Goal: Find specific page/section: Find specific page/section

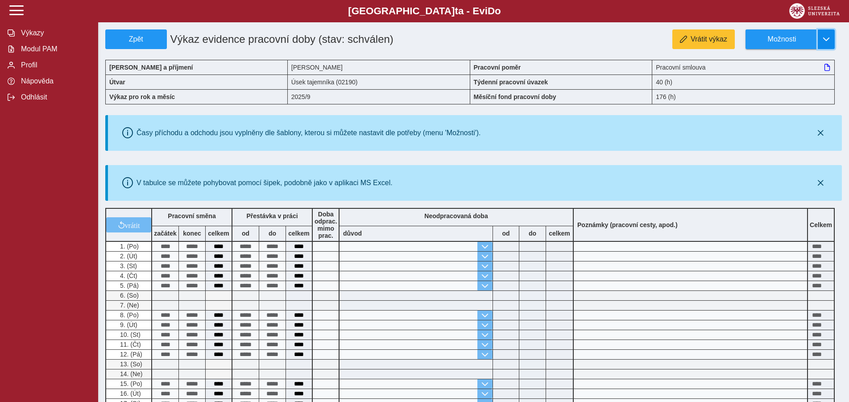
click at [827, 41] on span "button" at bounding box center [826, 39] width 7 height 7
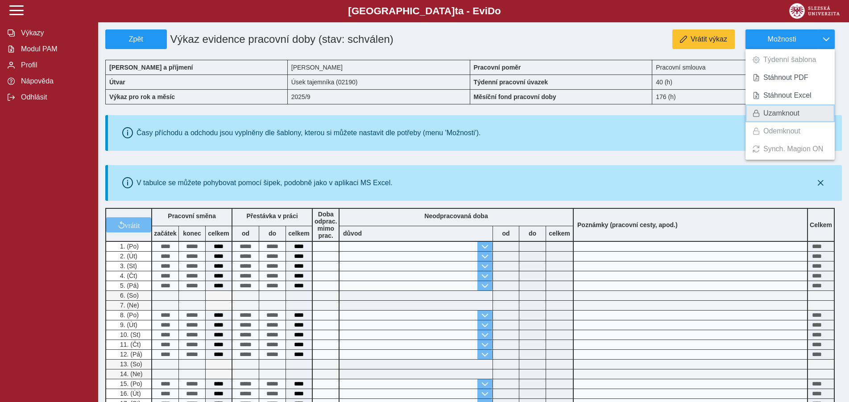
click at [792, 114] on span "Uzamknout" at bounding box center [781, 113] width 36 height 7
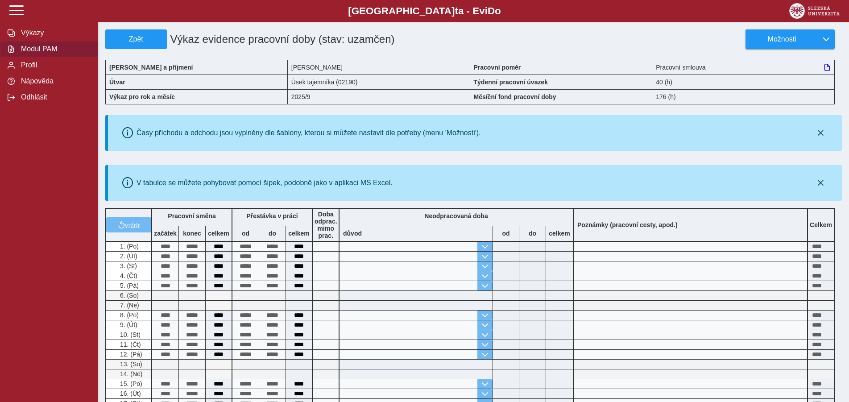
click at [41, 53] on span "Modul PAM" at bounding box center [54, 49] width 72 height 8
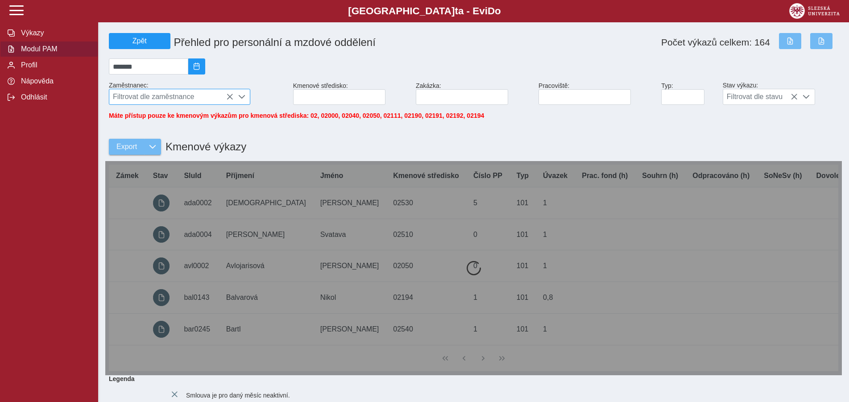
click at [228, 98] on icon at bounding box center [229, 96] width 7 height 7
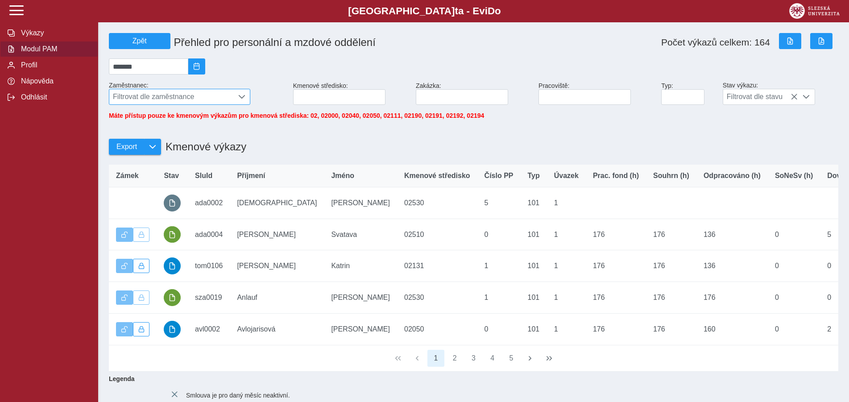
click at [124, 99] on span "Filtrovat dle zaměstnance" at bounding box center [171, 96] width 124 height 15
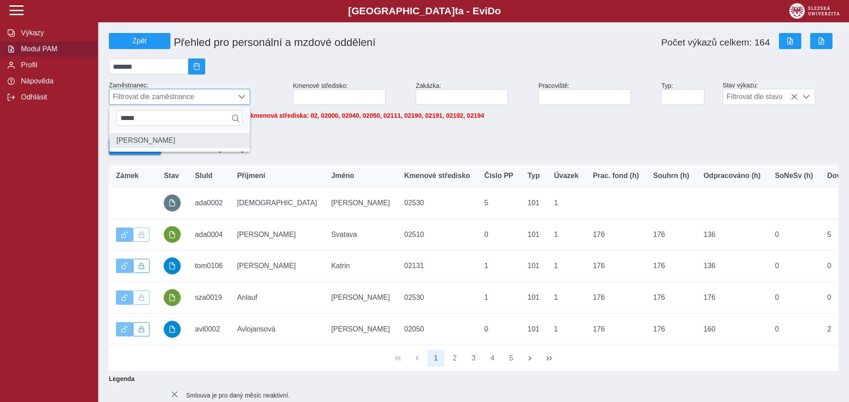
type input "*****"
click at [152, 145] on li "[PERSON_NAME]" at bounding box center [179, 140] width 141 height 15
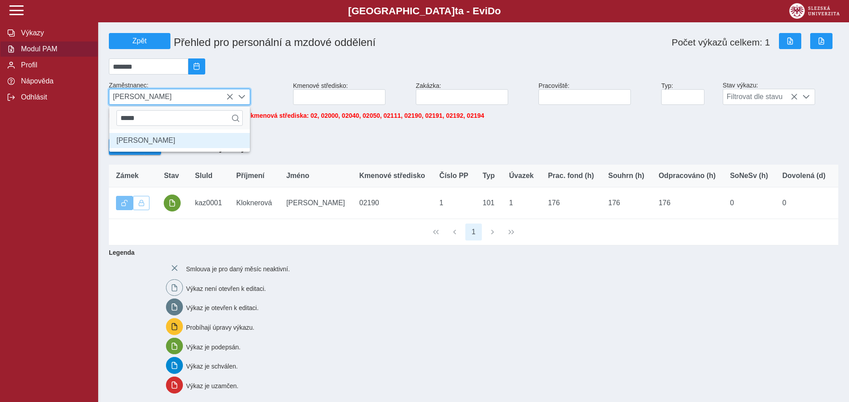
scroll to position [5, 37]
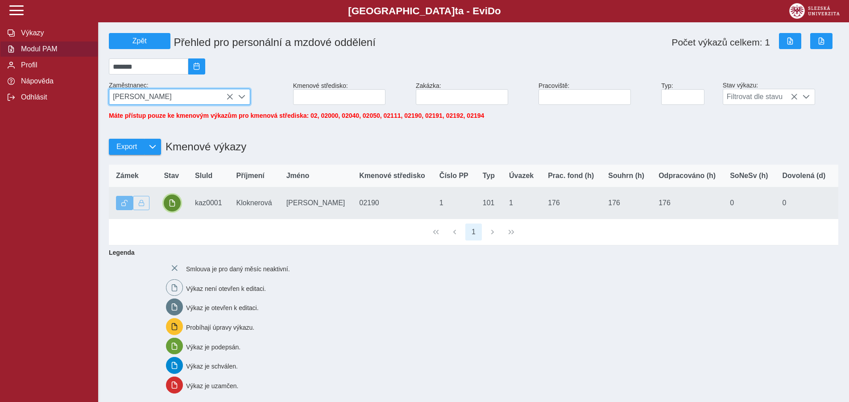
click at [177, 211] on button "button" at bounding box center [172, 202] width 17 height 17
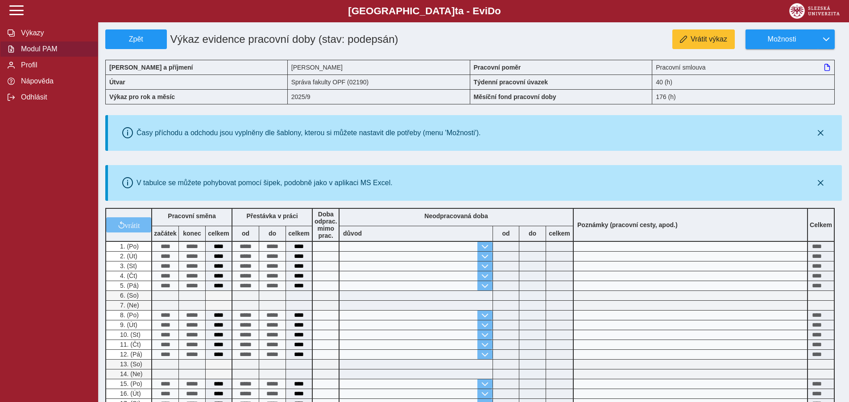
click at [29, 53] on span "Modul PAM" at bounding box center [54, 49] width 72 height 8
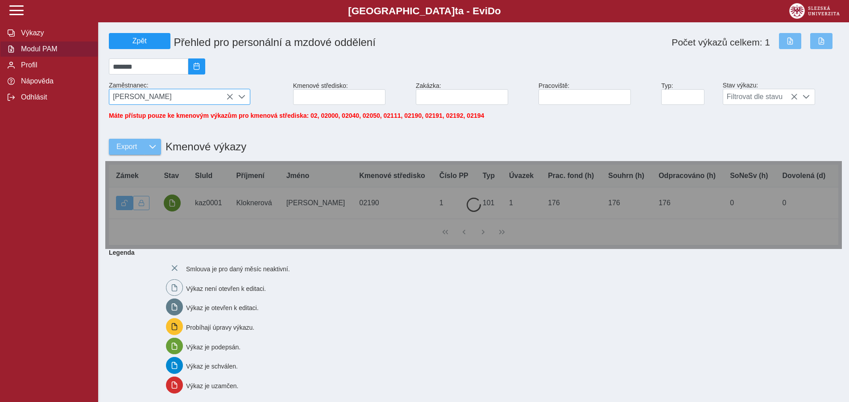
click at [230, 95] on span "[PERSON_NAME]" at bounding box center [171, 96] width 124 height 15
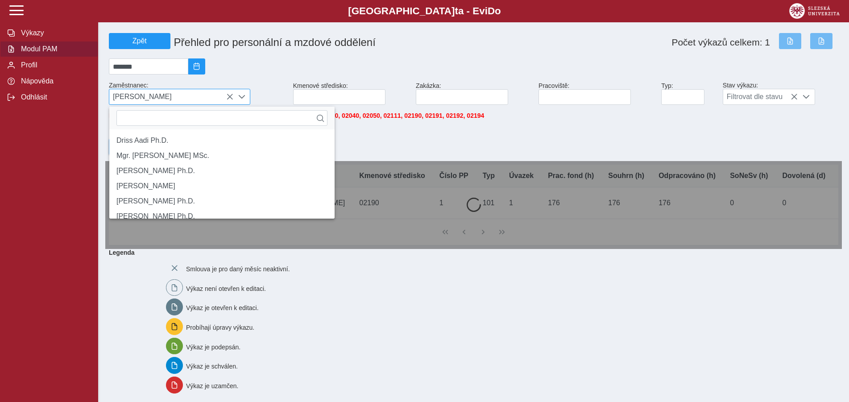
scroll to position [5, 37]
click at [51, 53] on span "Modul PAM" at bounding box center [54, 49] width 72 height 8
